Goal: Navigation & Orientation: Find specific page/section

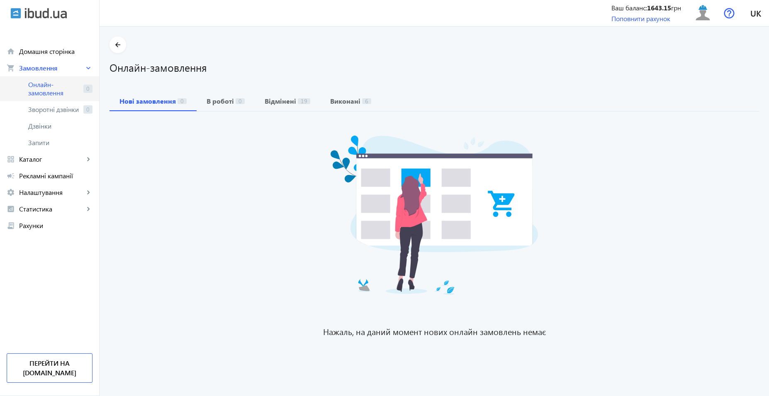
click at [44, 92] on span "Онлайн-замовлення" at bounding box center [54, 88] width 52 height 17
click at [58, 173] on span "Рекламні кампанії" at bounding box center [55, 176] width 73 height 8
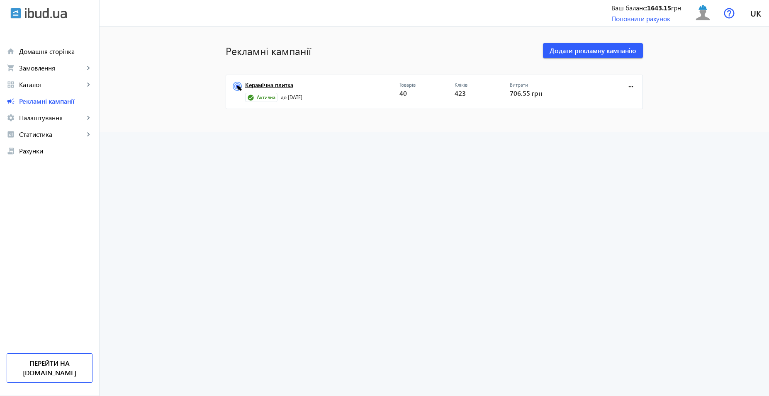
click at [282, 85] on link "Керамічна плитка" at bounding box center [322, 88] width 154 height 12
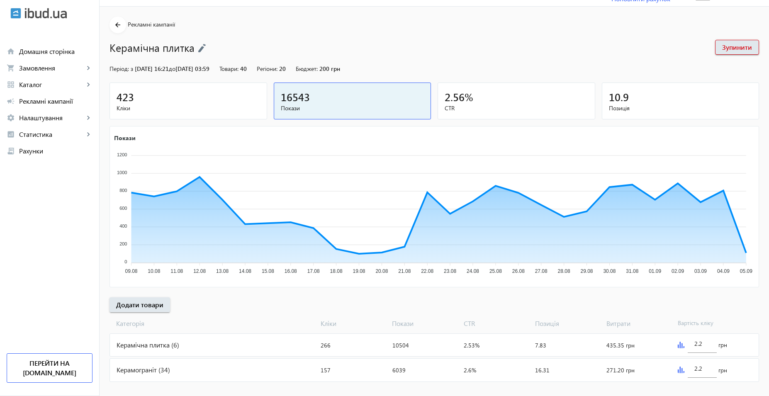
scroll to position [31, 0]
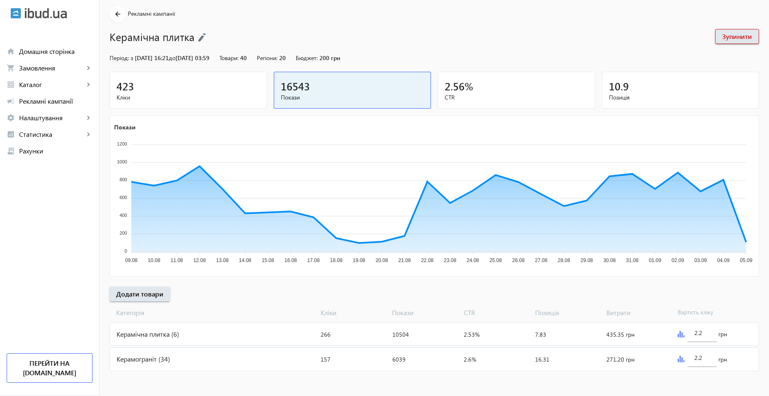
click at [178, 362] on div "Керамограніт (34)" at bounding box center [213, 359] width 207 height 22
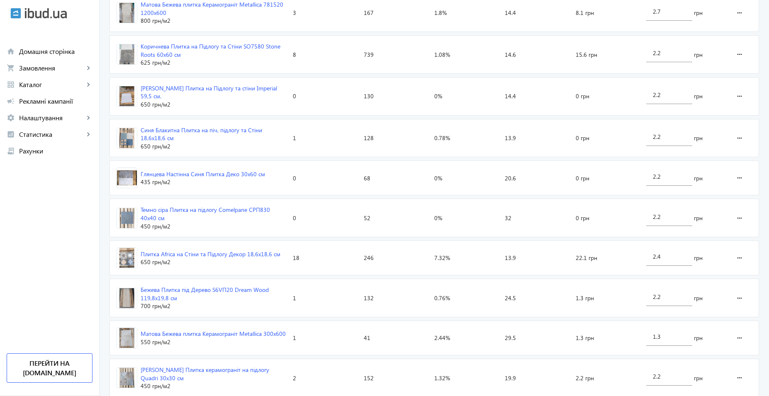
scroll to position [1192, 0]
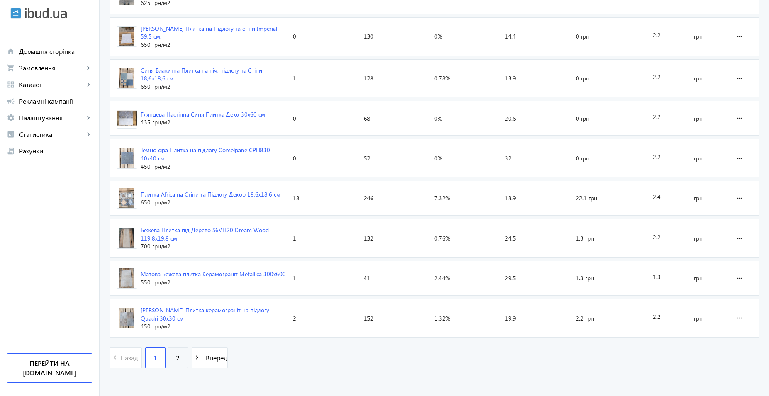
click at [176, 356] on span "2" at bounding box center [178, 357] width 4 height 9
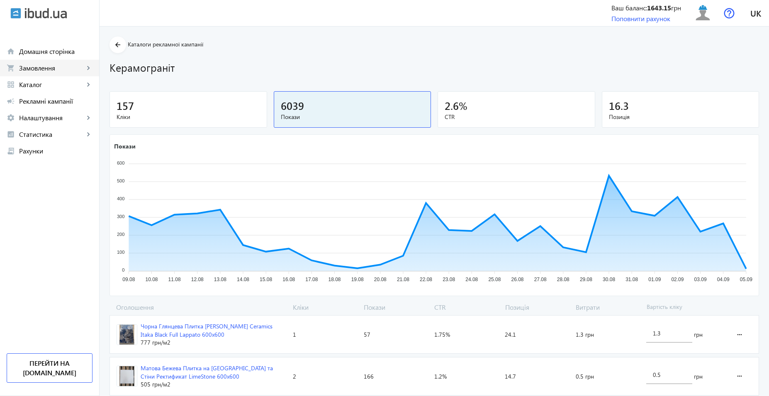
click at [41, 70] on span "Замовлення" at bounding box center [51, 68] width 65 height 8
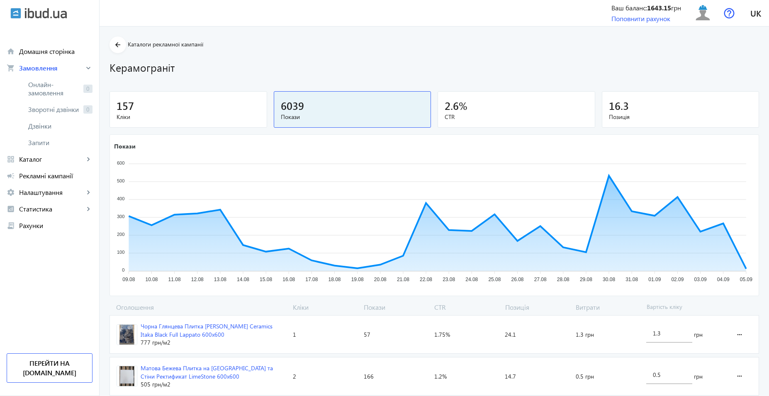
click at [59, 92] on span "Онлайн-замовлення" at bounding box center [54, 88] width 52 height 17
